Goal: Use online tool/utility: Use online tool/utility

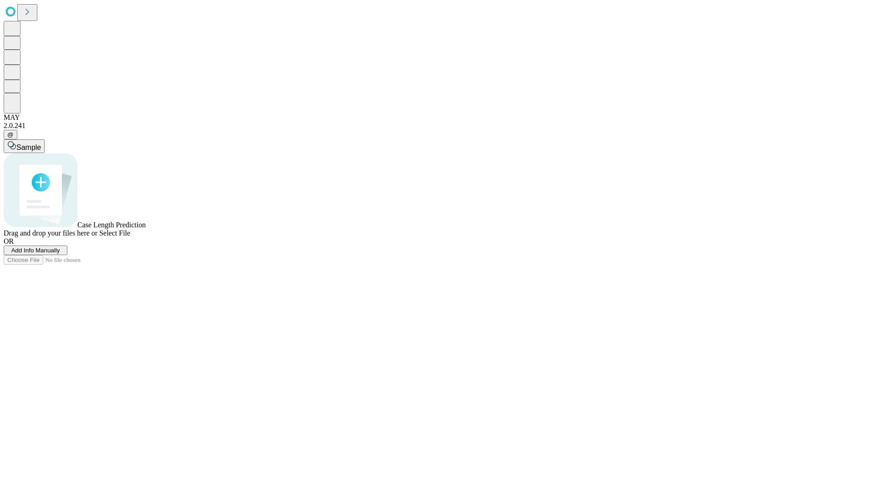
click at [130, 237] on span "Select File" at bounding box center [114, 233] width 31 height 8
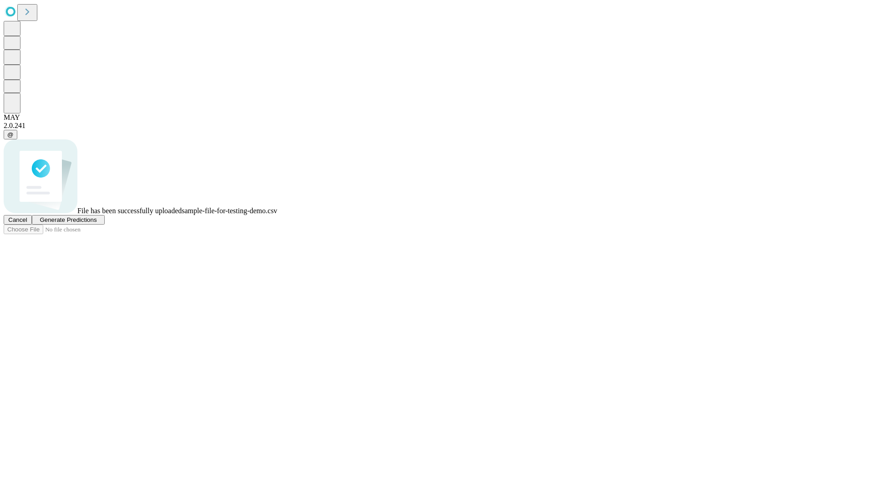
click at [96, 223] on span "Generate Predictions" at bounding box center [68, 219] width 57 height 7
